Goal: Task Accomplishment & Management: Manage account settings

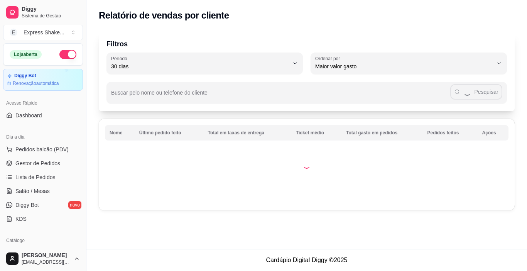
select select "30"
select select "HIGHEST_TOTAL_SPENT_WITH_ORDERS"
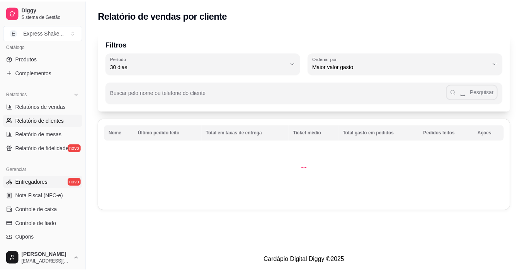
scroll to position [207, 0]
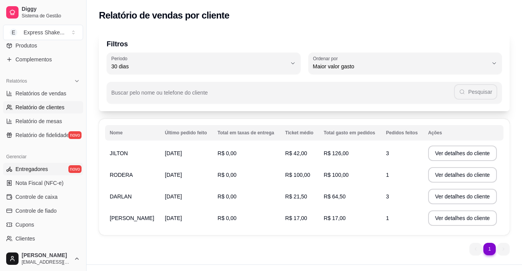
click at [53, 168] on link "Entregadores novo" at bounding box center [43, 169] width 80 height 12
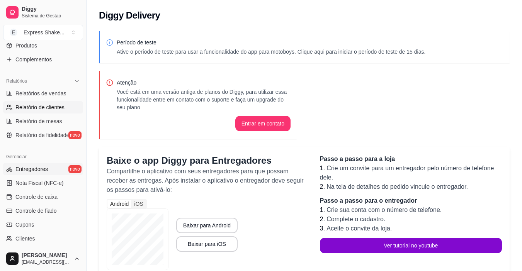
click at [60, 108] on span "Relatório de clientes" at bounding box center [39, 107] width 49 height 8
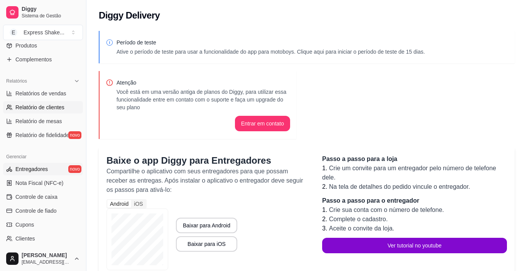
select select "30"
select select "HIGHEST_TOTAL_SPENT_WITH_ORDERS"
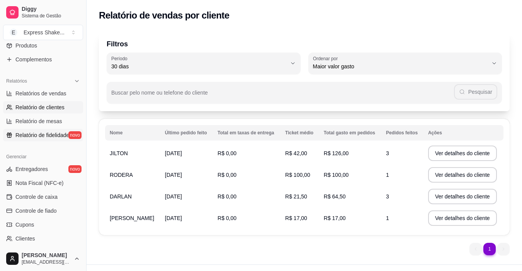
click at [40, 134] on span "Relatório de fidelidade" at bounding box center [42, 135] width 54 height 8
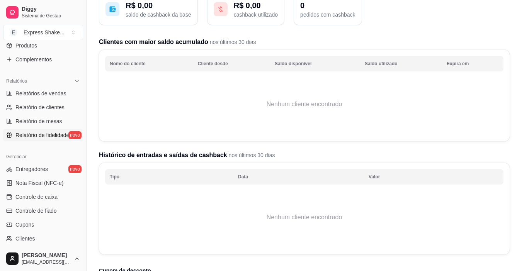
scroll to position [77, 0]
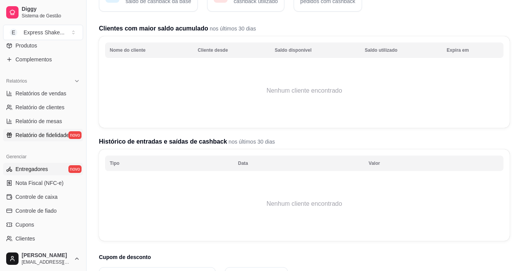
click at [49, 165] on link "Entregadores novo" at bounding box center [43, 169] width 80 height 12
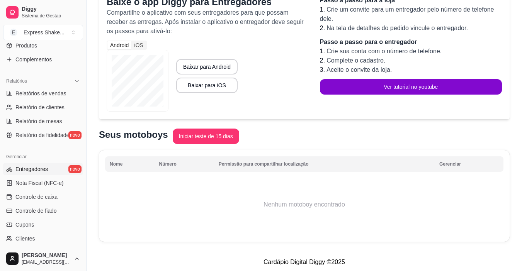
scroll to position [161, 0]
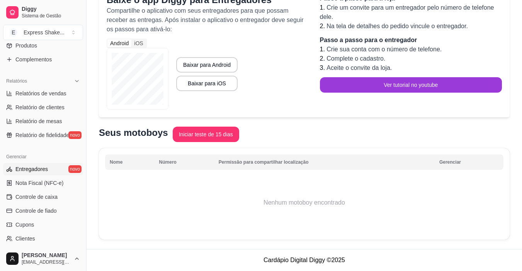
click at [415, 83] on button "Ver tutorial no youtube" at bounding box center [411, 84] width 182 height 15
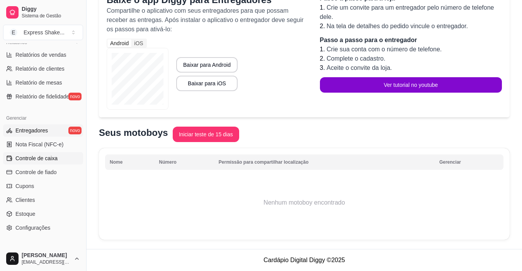
scroll to position [285, 0]
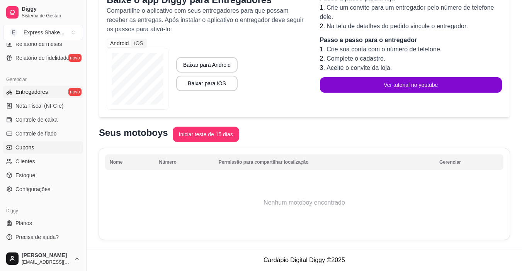
click at [46, 151] on link "Cupons" at bounding box center [43, 147] width 80 height 12
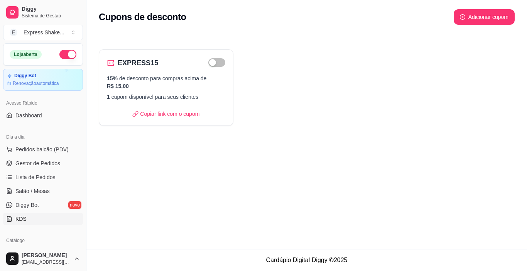
click at [18, 213] on link "KDS" at bounding box center [43, 219] width 80 height 12
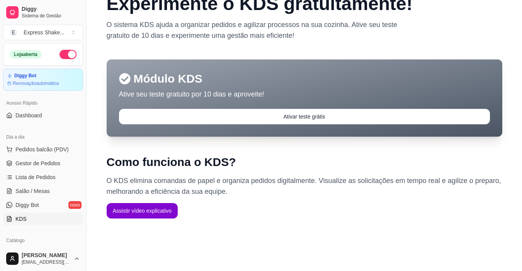
scroll to position [50, 0]
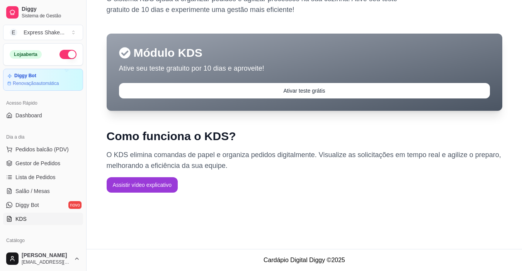
click at [148, 185] on button "Assistir vídeo explicativo" at bounding box center [142, 184] width 71 height 15
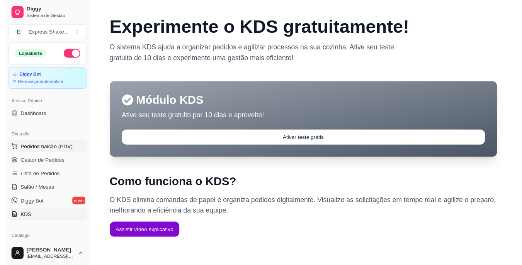
scroll to position [0, 0]
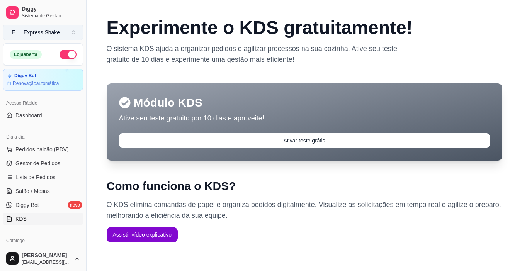
click at [50, 31] on div "Express Shake ..." at bounding box center [44, 33] width 41 height 8
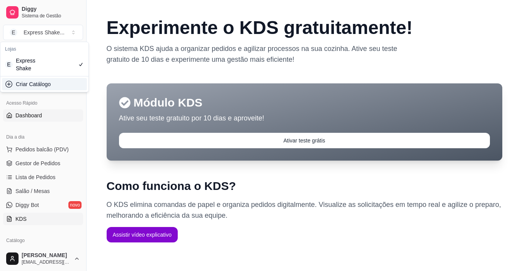
click at [56, 118] on link "Dashboard" at bounding box center [43, 115] width 80 height 12
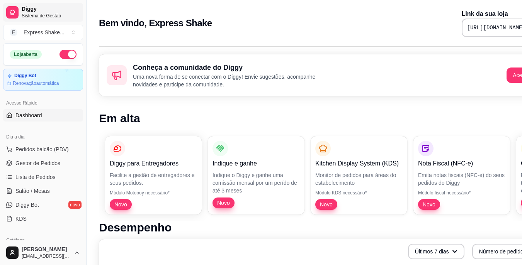
click at [35, 10] on span "Diggy" at bounding box center [51, 9] width 58 height 7
click at [23, 13] on span "Sistema de Gestão" at bounding box center [51, 16] width 58 height 6
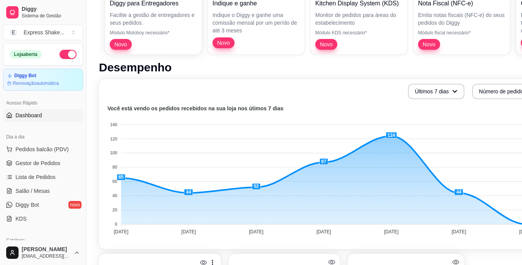
scroll to position [91, 0]
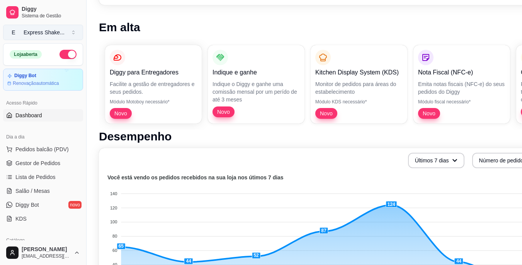
click at [73, 34] on button "E Express Shake ..." at bounding box center [43, 32] width 80 height 15
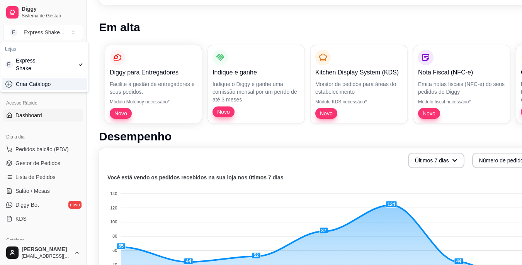
click at [29, 78] on div "Criar Catálogo" at bounding box center [44, 84] width 85 height 12
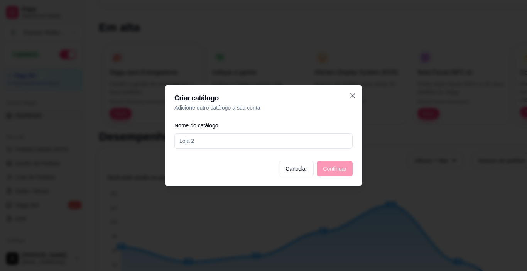
click at [125, 164] on div at bounding box center [263, 135] width 527 height 271
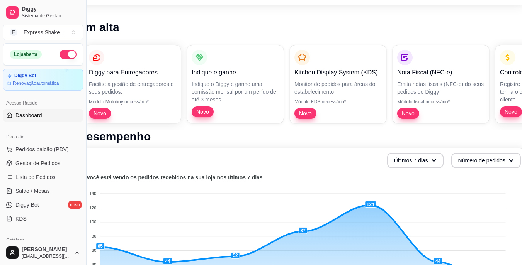
scroll to position [91, 35]
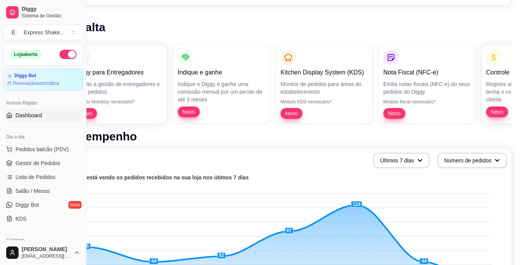
click at [168, 111] on div "Diggy para Entregadores Facilite a gestão de entregadores e seus pedidos. Módul…" at bounding box center [287, 84] width 447 height 91
drag, startPoint x: 521, startPoint y: 68, endPoint x: 515, endPoint y: 71, distance: 7.1
click at [505, 73] on p "Controle de Fiado" at bounding box center [529, 72] width 85 height 9
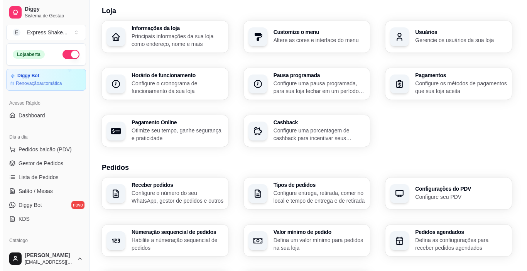
scroll to position [77, 0]
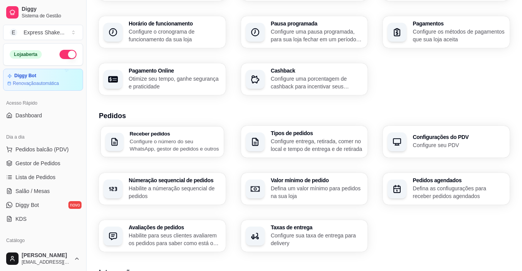
click at [158, 141] on p "Configure o número do seu WhatsApp, gestor de pedidos e outros" at bounding box center [174, 144] width 89 height 15
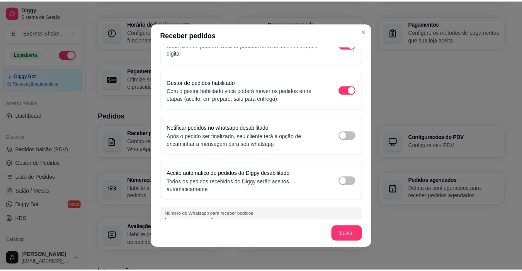
scroll to position [36, 0]
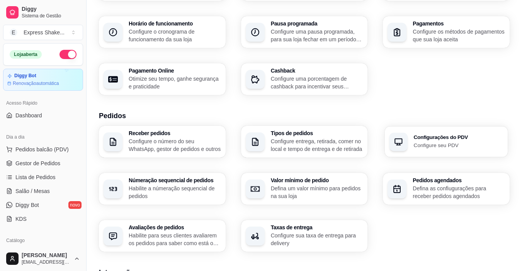
click at [437, 142] on p "Configure seu PDV" at bounding box center [457, 144] width 89 height 7
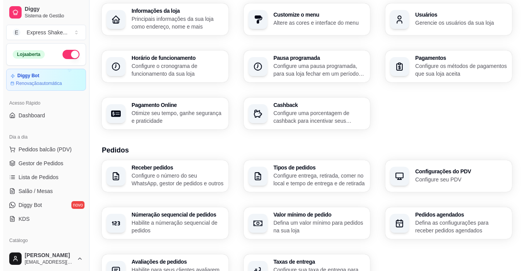
scroll to position [0, 0]
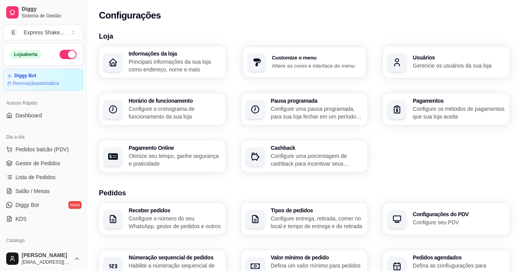
click at [312, 61] on div "Customize o menu Altere as cores e interface do menu" at bounding box center [316, 62] width 90 height 14
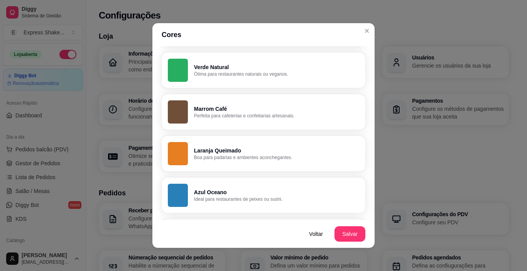
scroll to position [270, 0]
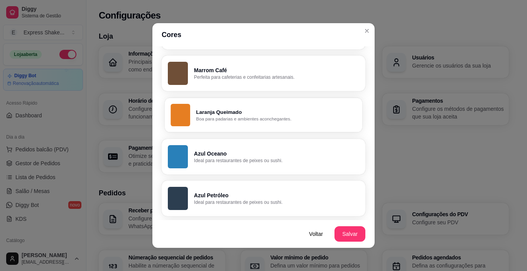
click at [237, 110] on p "Laranja Queimado" at bounding box center [276, 111] width 160 height 7
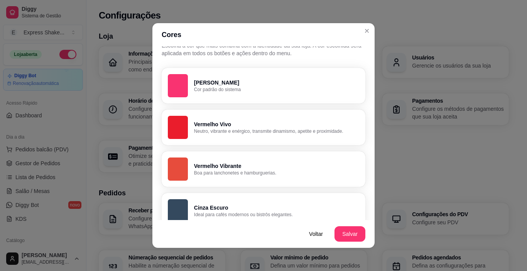
scroll to position [0, 0]
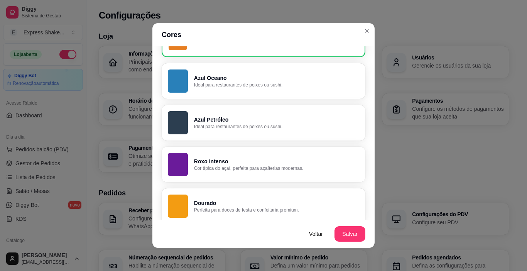
click at [285, 73] on button "Azul Oceano Ideal para restaurantes de peixes ou sushi." at bounding box center [264, 81] width 204 height 36
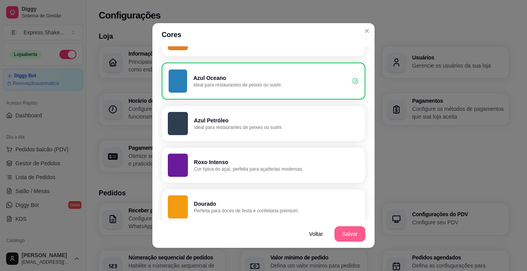
click at [337, 231] on button "Salvar" at bounding box center [350, 233] width 31 height 15
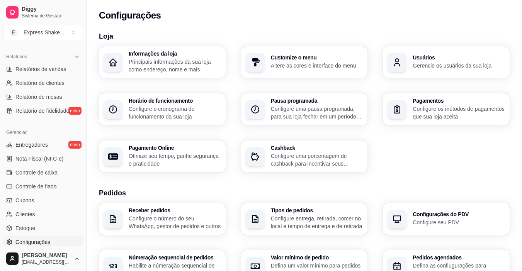
scroll to position [154, 0]
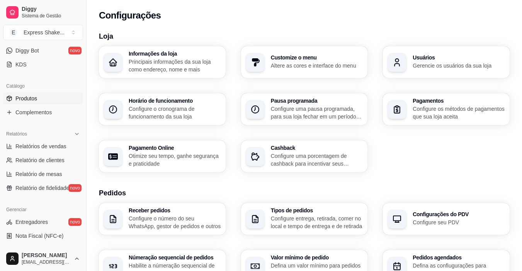
click at [51, 99] on link "Produtos" at bounding box center [43, 98] width 80 height 12
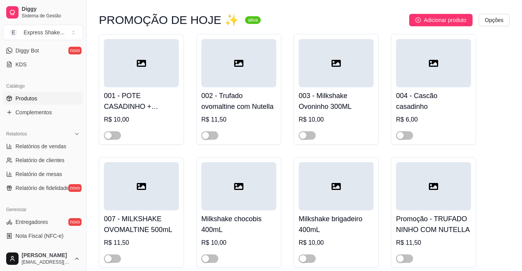
scroll to position [77, 0]
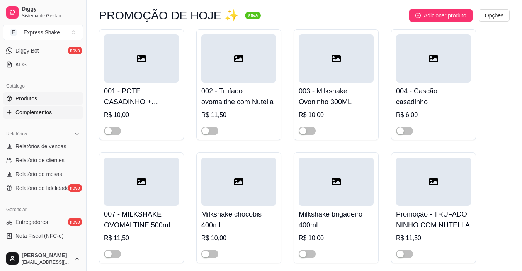
click at [49, 113] on span "Complementos" at bounding box center [33, 112] width 36 height 8
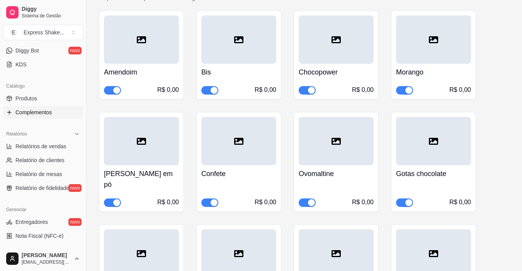
scroll to position [154, 0]
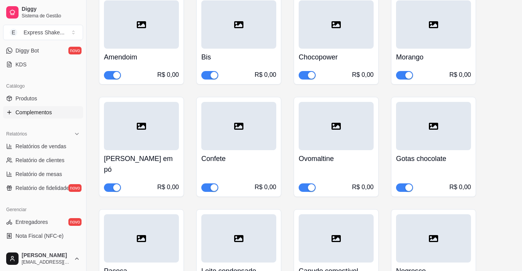
click at [237, 144] on div at bounding box center [238, 126] width 75 height 48
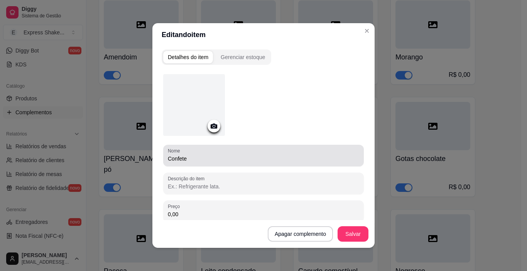
click at [219, 157] on input "Confete" at bounding box center [263, 159] width 191 height 8
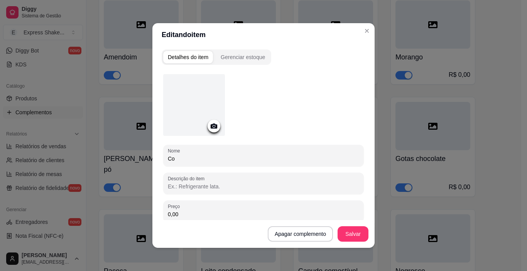
type input "C"
type input "Disquete"
click at [347, 235] on button "Salvar" at bounding box center [353, 234] width 30 height 15
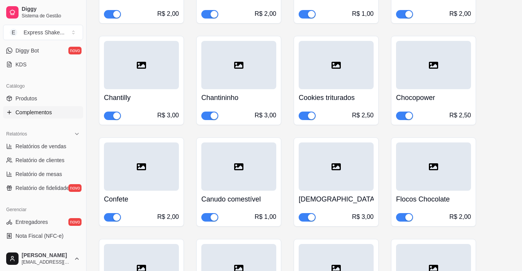
scroll to position [1428, 0]
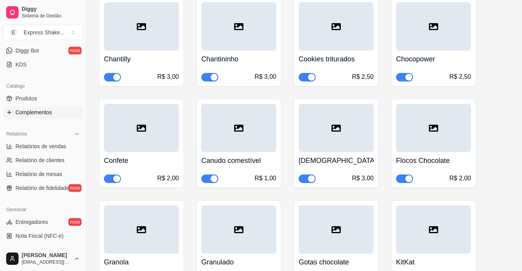
click at [164, 155] on h4 "Confete" at bounding box center [141, 160] width 75 height 11
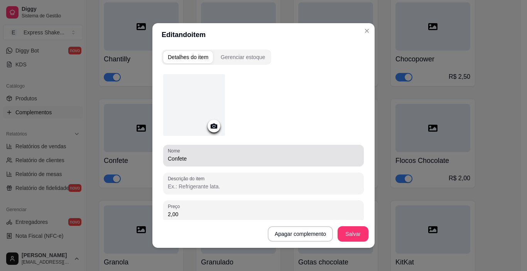
click at [207, 161] on input "Confete" at bounding box center [263, 159] width 191 height 8
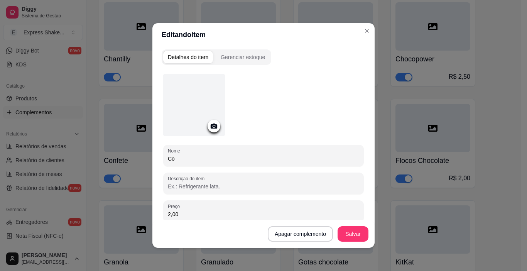
type input "C"
type input "Disquete"
click at [352, 228] on button "Salvar" at bounding box center [353, 233] width 31 height 15
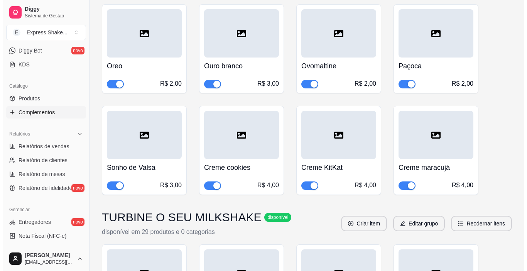
scroll to position [1930, 0]
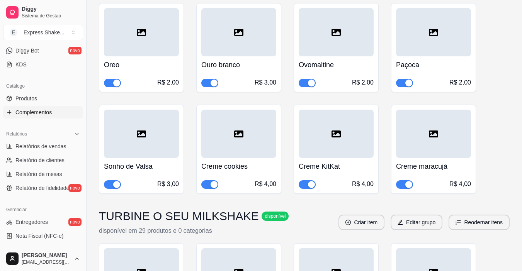
click at [118, 181] on div "button" at bounding box center [116, 184] width 7 height 7
click at [149, 164] on div "Sonho de Valsa R$ 3,00" at bounding box center [141, 173] width 75 height 31
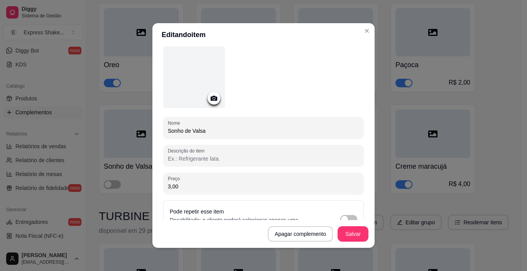
scroll to position [39, 0]
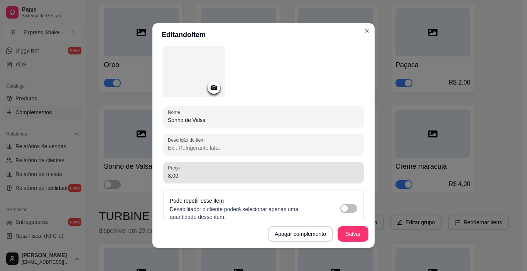
click at [210, 172] on input "3,00" at bounding box center [263, 176] width 191 height 8
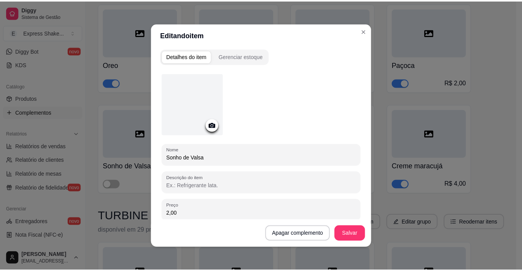
scroll to position [0, 0]
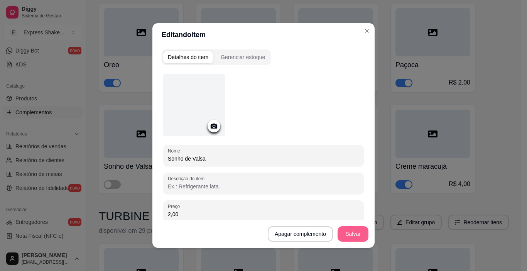
type input "2,00"
click at [342, 234] on button "Salvar" at bounding box center [353, 234] width 30 height 15
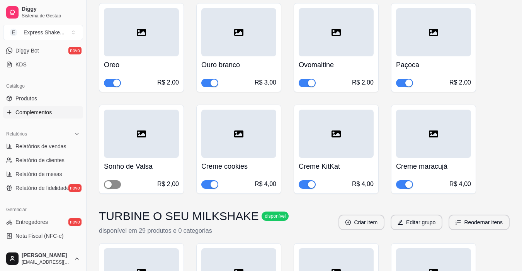
click at [120, 180] on span "button" at bounding box center [112, 184] width 17 height 8
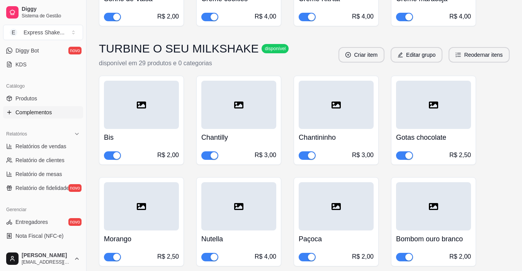
scroll to position [2129, 0]
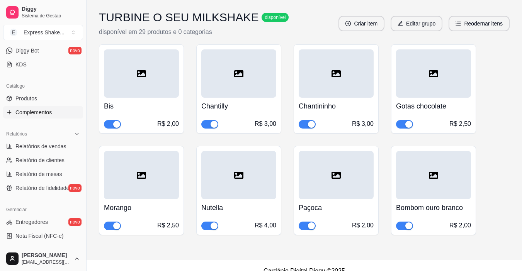
click at [410, 202] on h4 "Bombom ouro branco" at bounding box center [433, 207] width 75 height 11
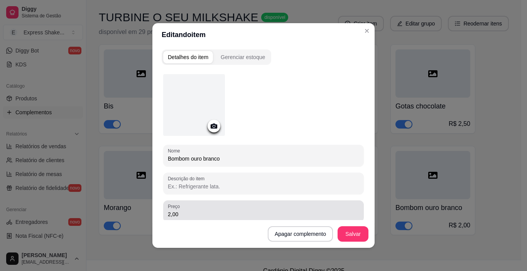
click at [239, 207] on div "2,00" at bounding box center [263, 210] width 191 height 15
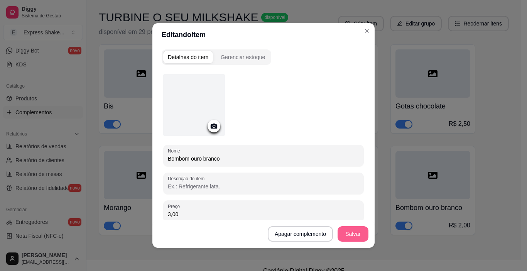
type input "3,00"
click at [343, 231] on button "Salvar" at bounding box center [353, 234] width 30 height 15
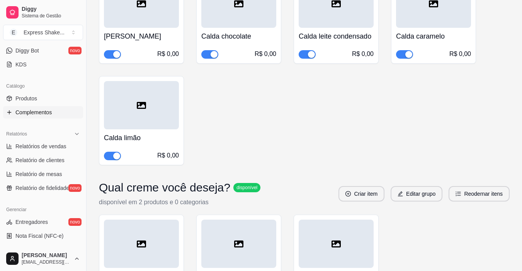
scroll to position [778, 0]
